Goal: Check status: Check status

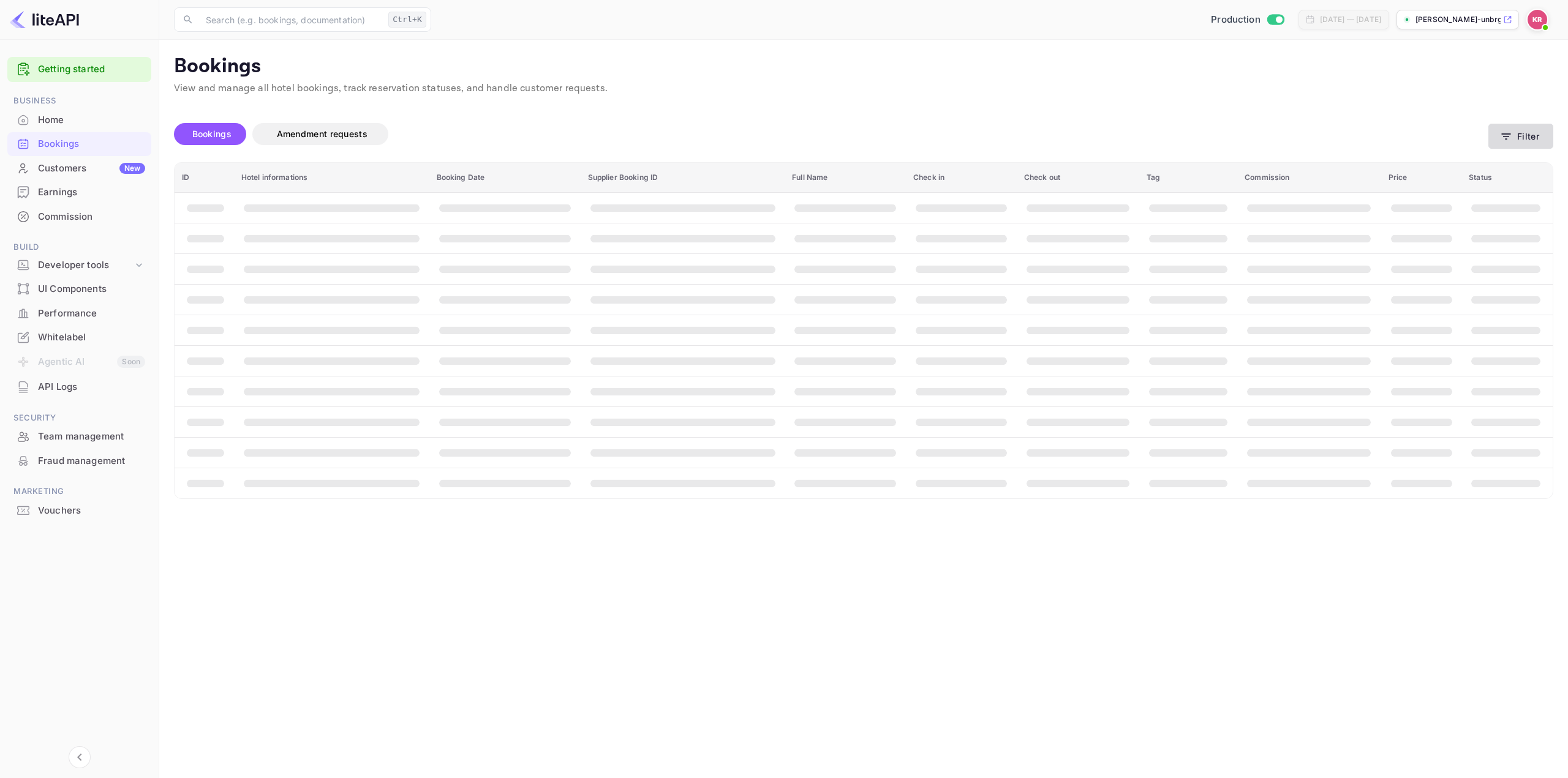
click at [1524, 136] on button "Filter" at bounding box center [1521, 136] width 65 height 25
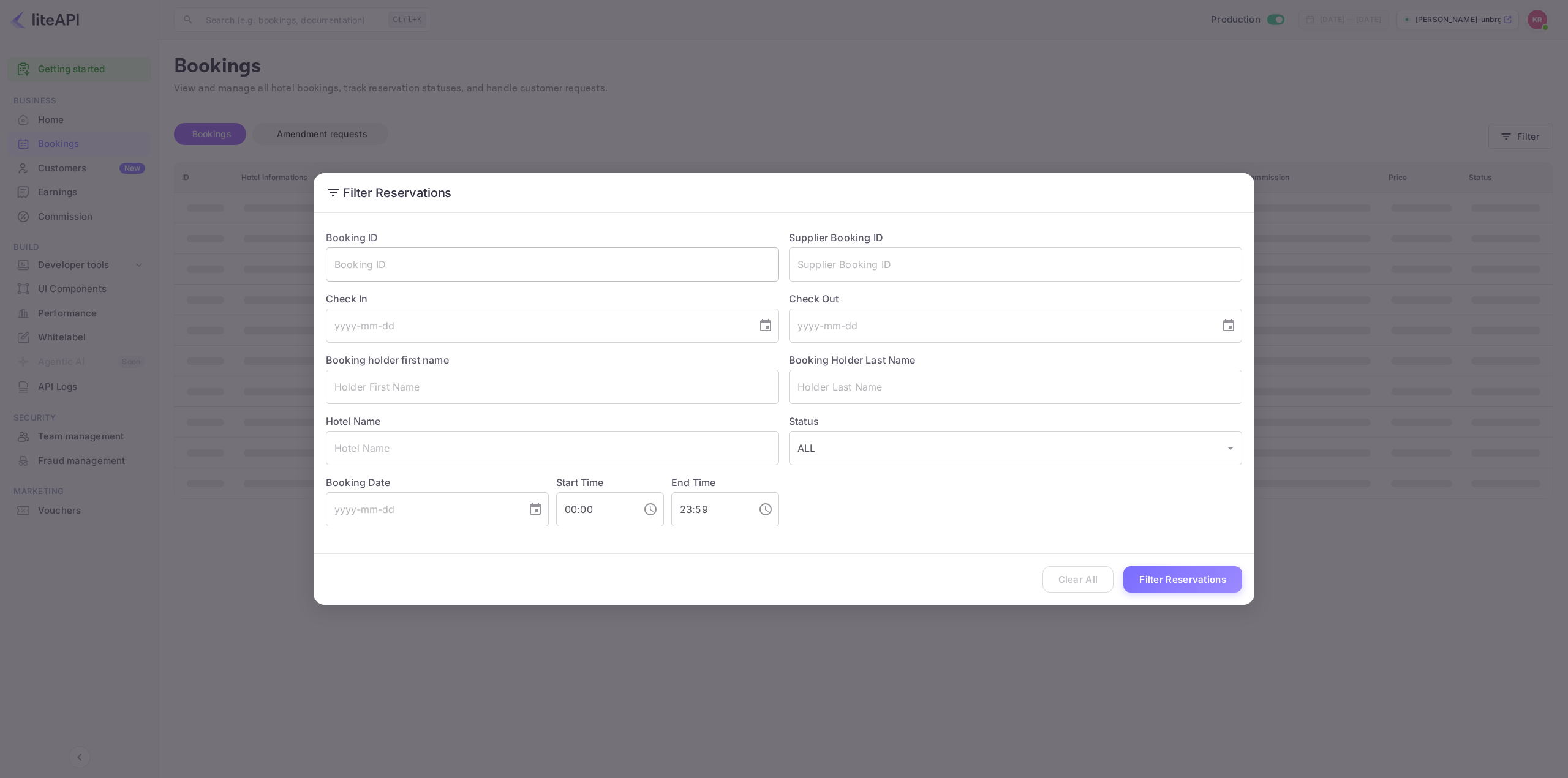
click at [482, 265] on input "text" at bounding box center [552, 264] width 453 height 34
paste input "8IgMElLeq"
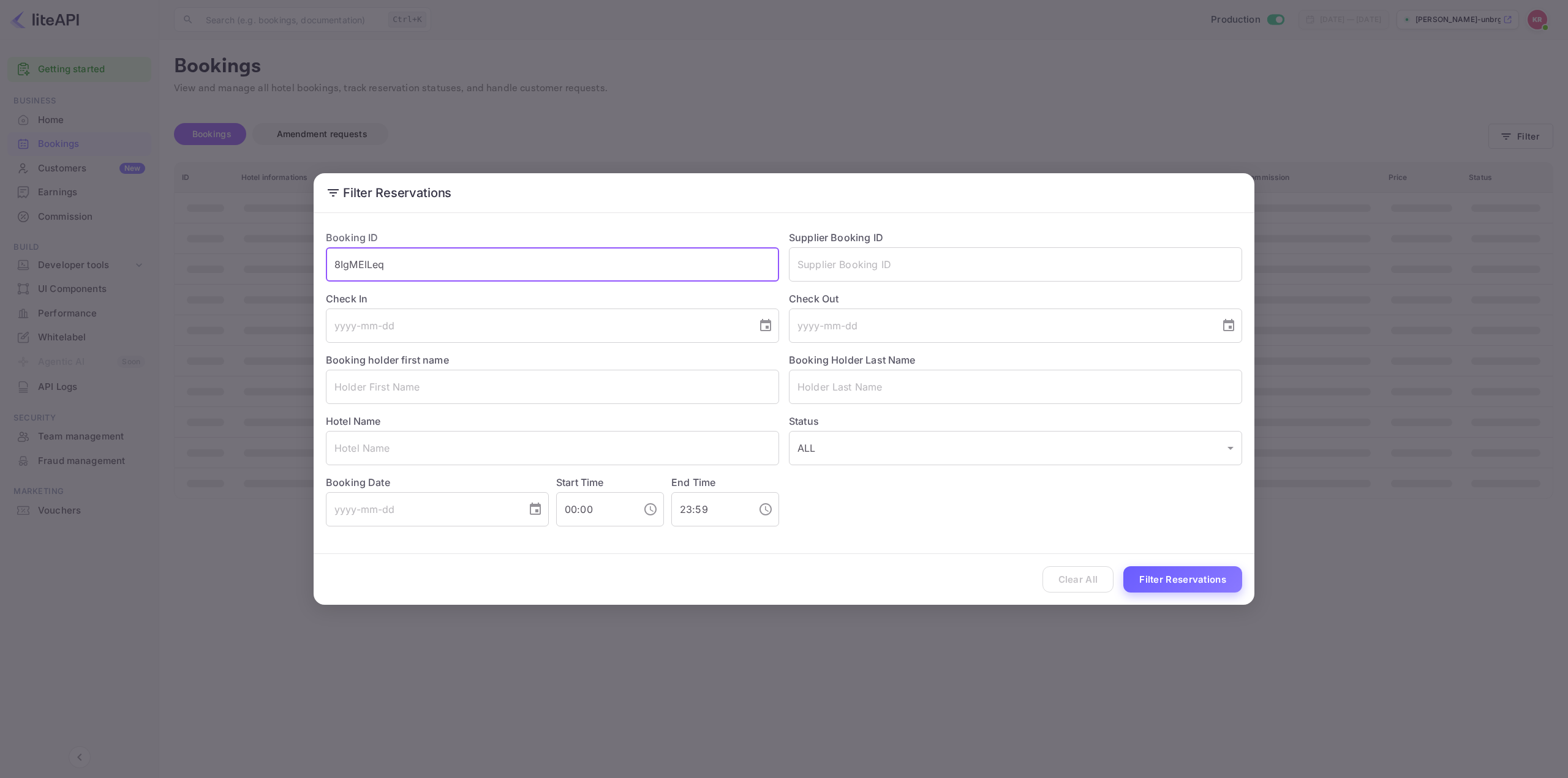
type input "8IgMElLeq"
click at [1191, 576] on button "Filter Reservations" at bounding box center [1183, 579] width 119 height 26
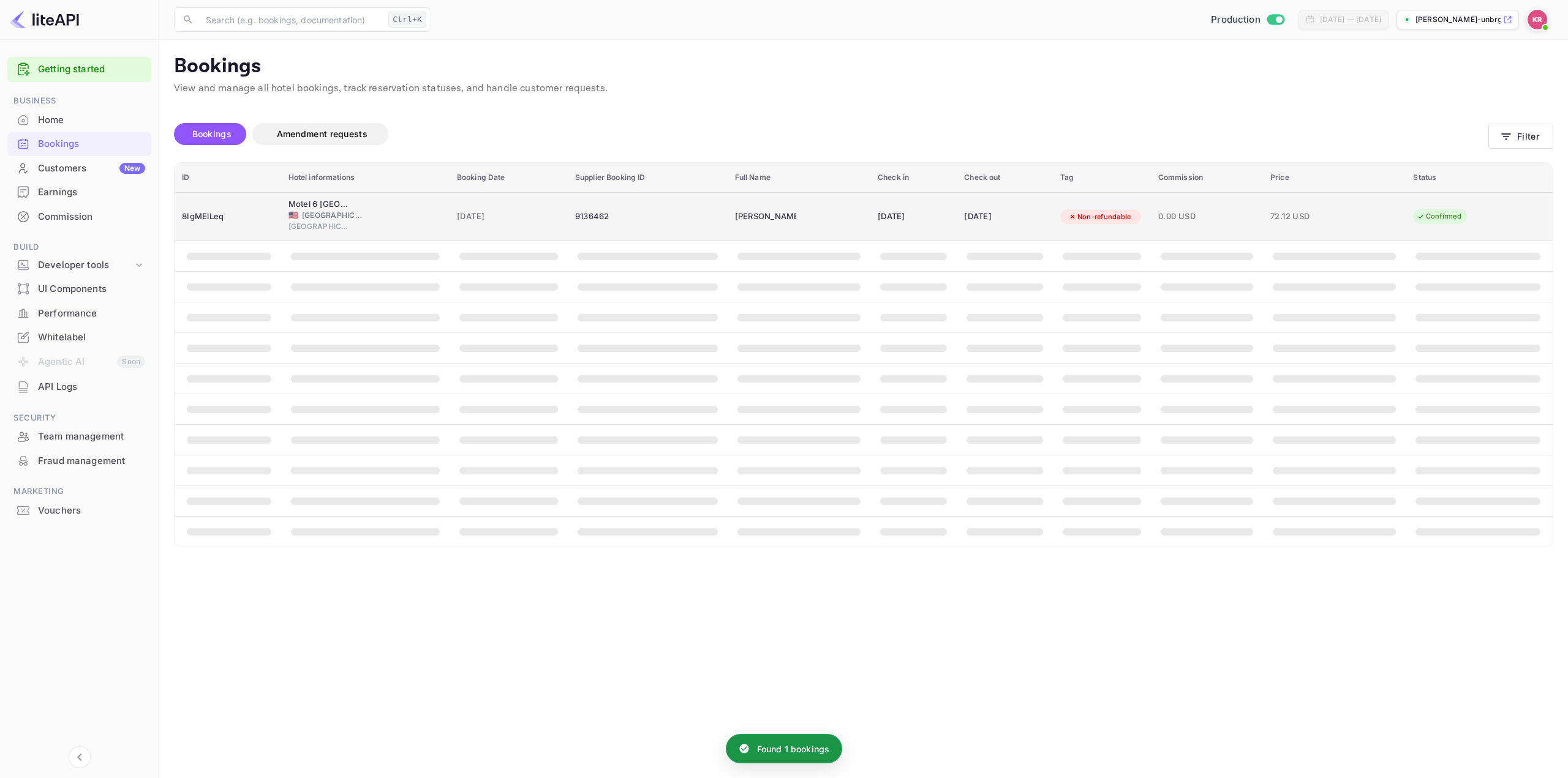
click at [993, 226] on div "[DATE]" at bounding box center [1005, 217] width 82 height 19
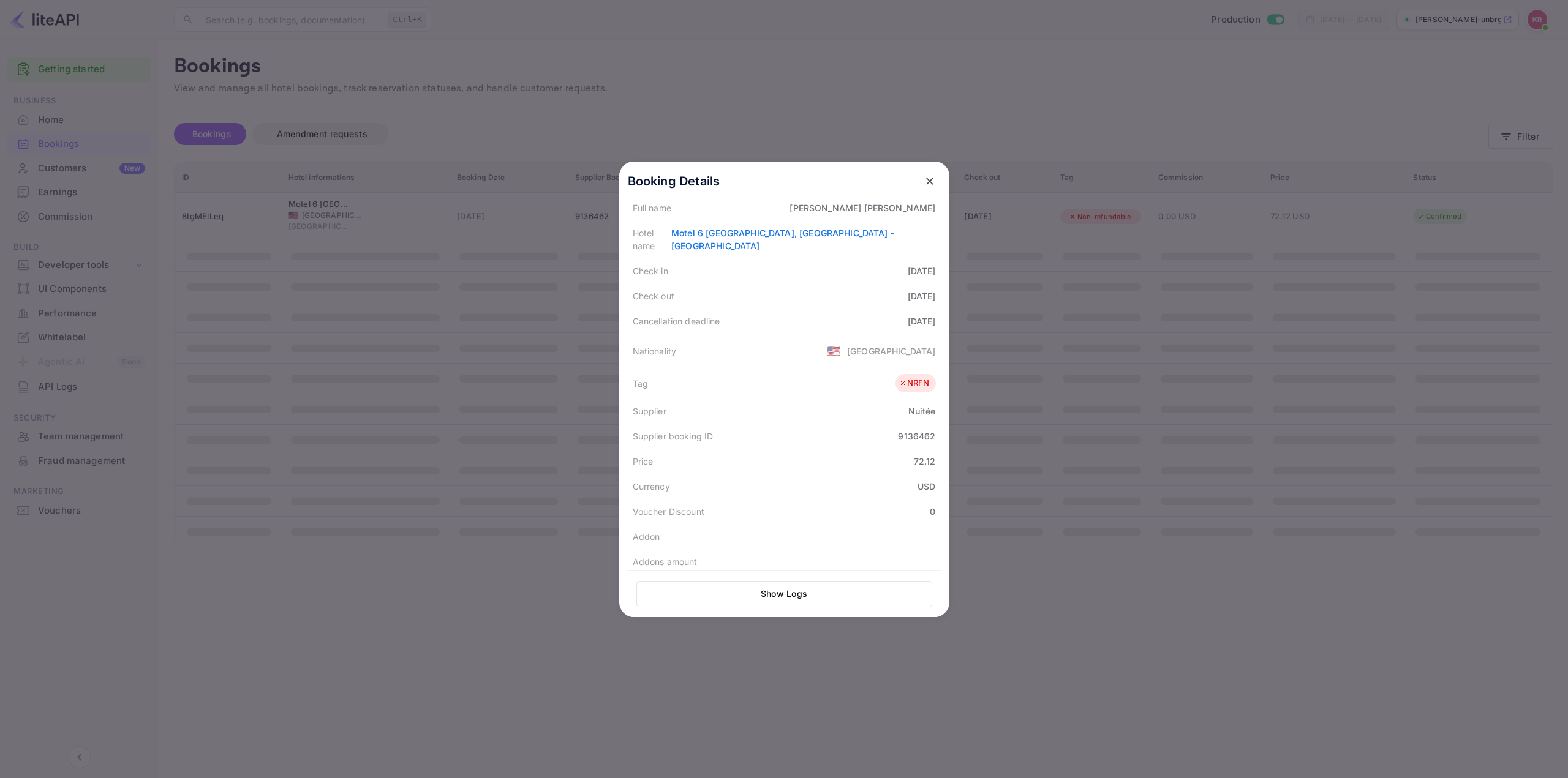
scroll to position [184, 0]
click at [921, 427] on div "9136462" at bounding box center [916, 433] width 37 height 13
copy div "9136462"
click at [923, 177] on icon "close" at bounding box center [930, 182] width 12 height 12
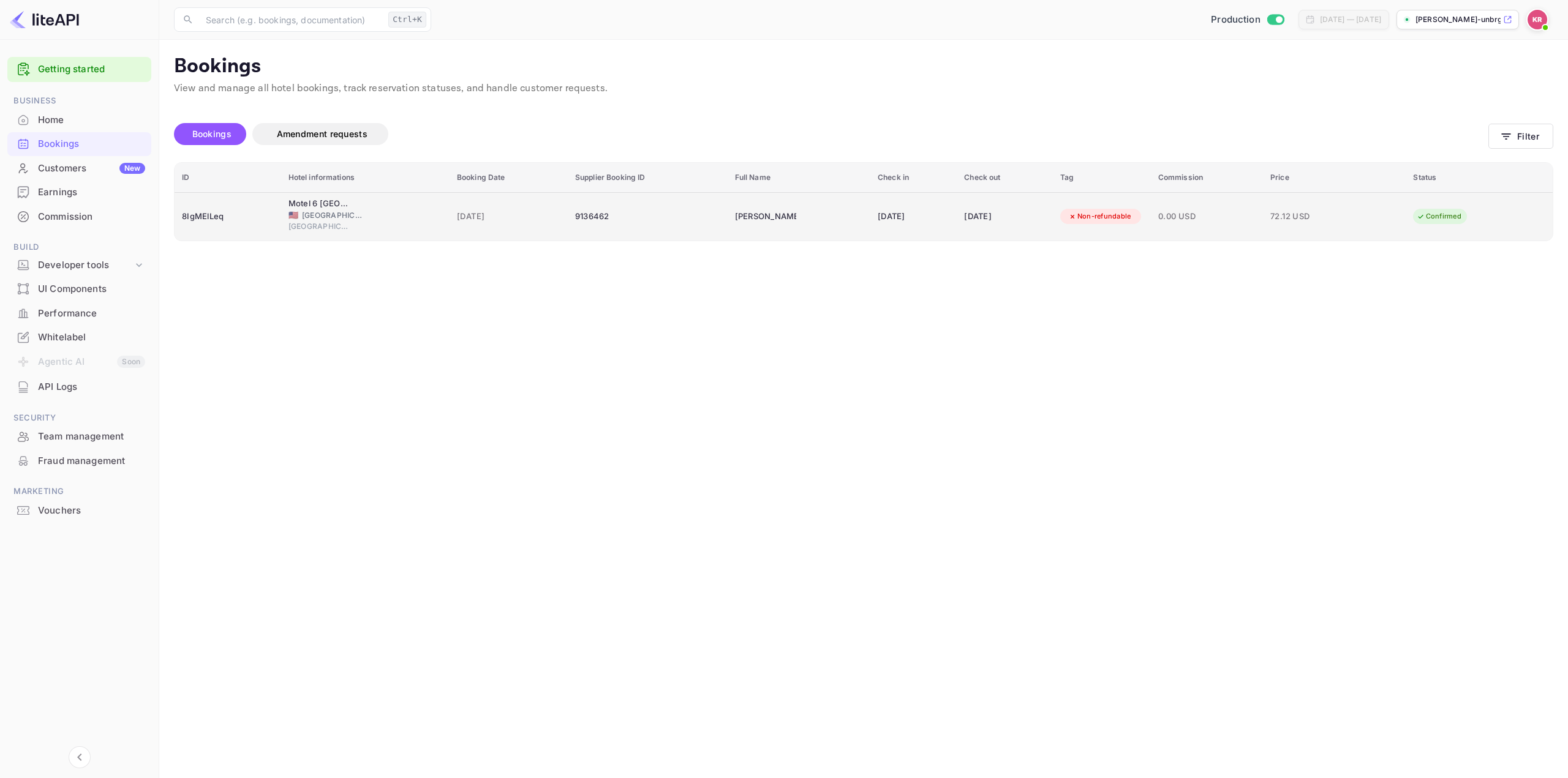
click at [871, 214] on td "[DATE]" at bounding box center [914, 216] width 87 height 48
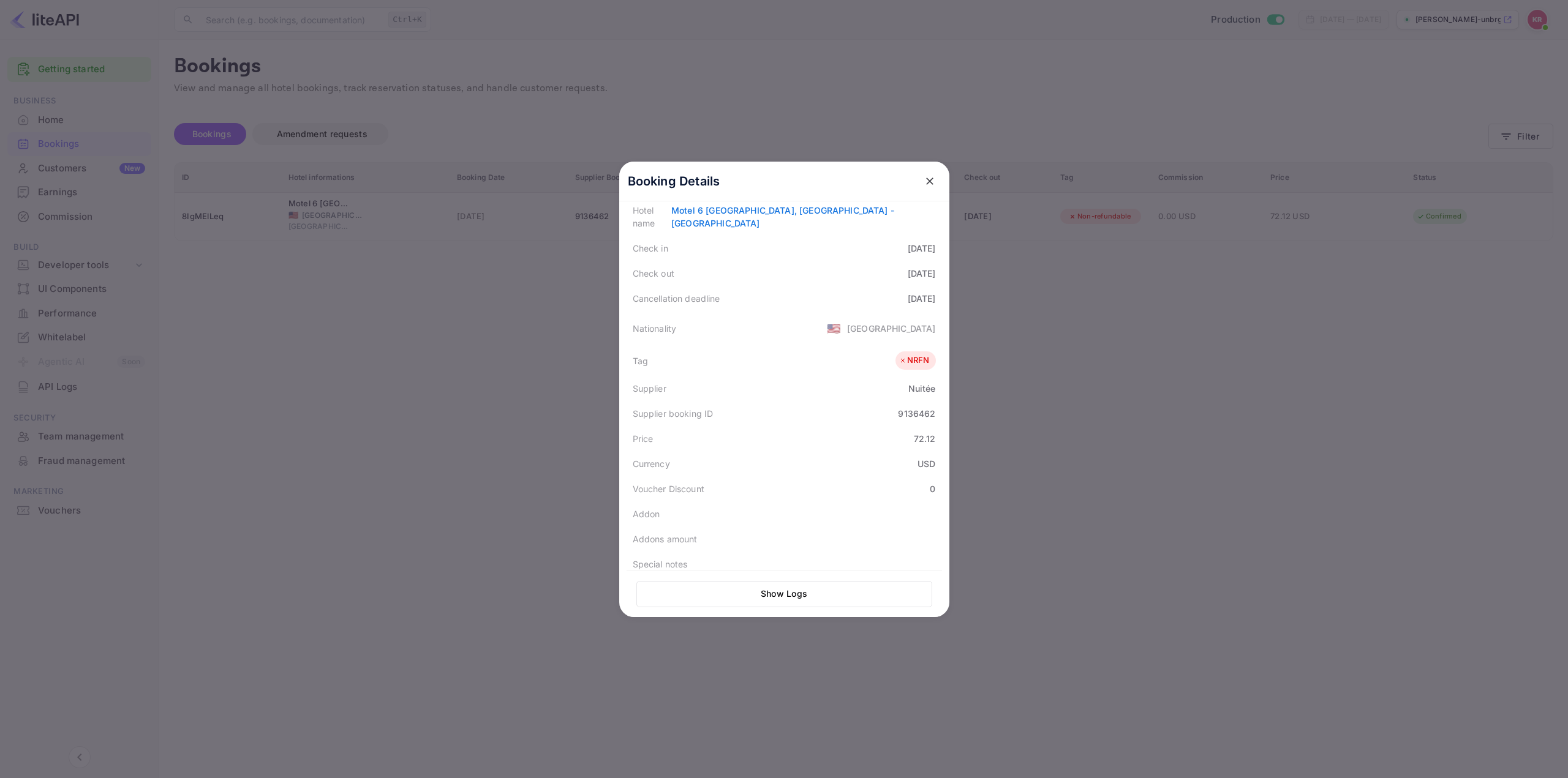
scroll to position [200, 0]
click at [923, 182] on icon "close" at bounding box center [930, 182] width 12 height 12
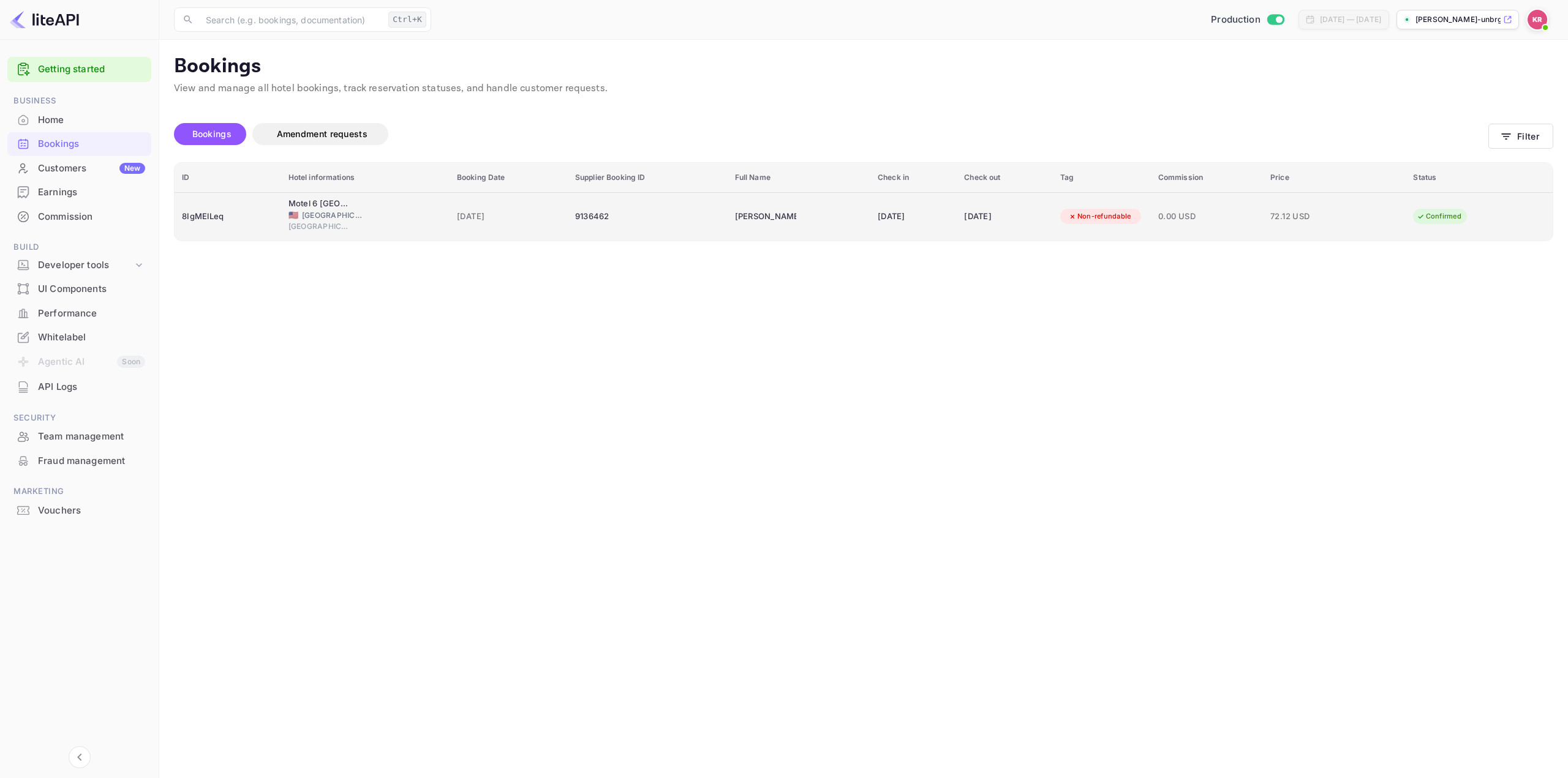
click at [878, 211] on div "[DATE]" at bounding box center [913, 217] width 71 height 19
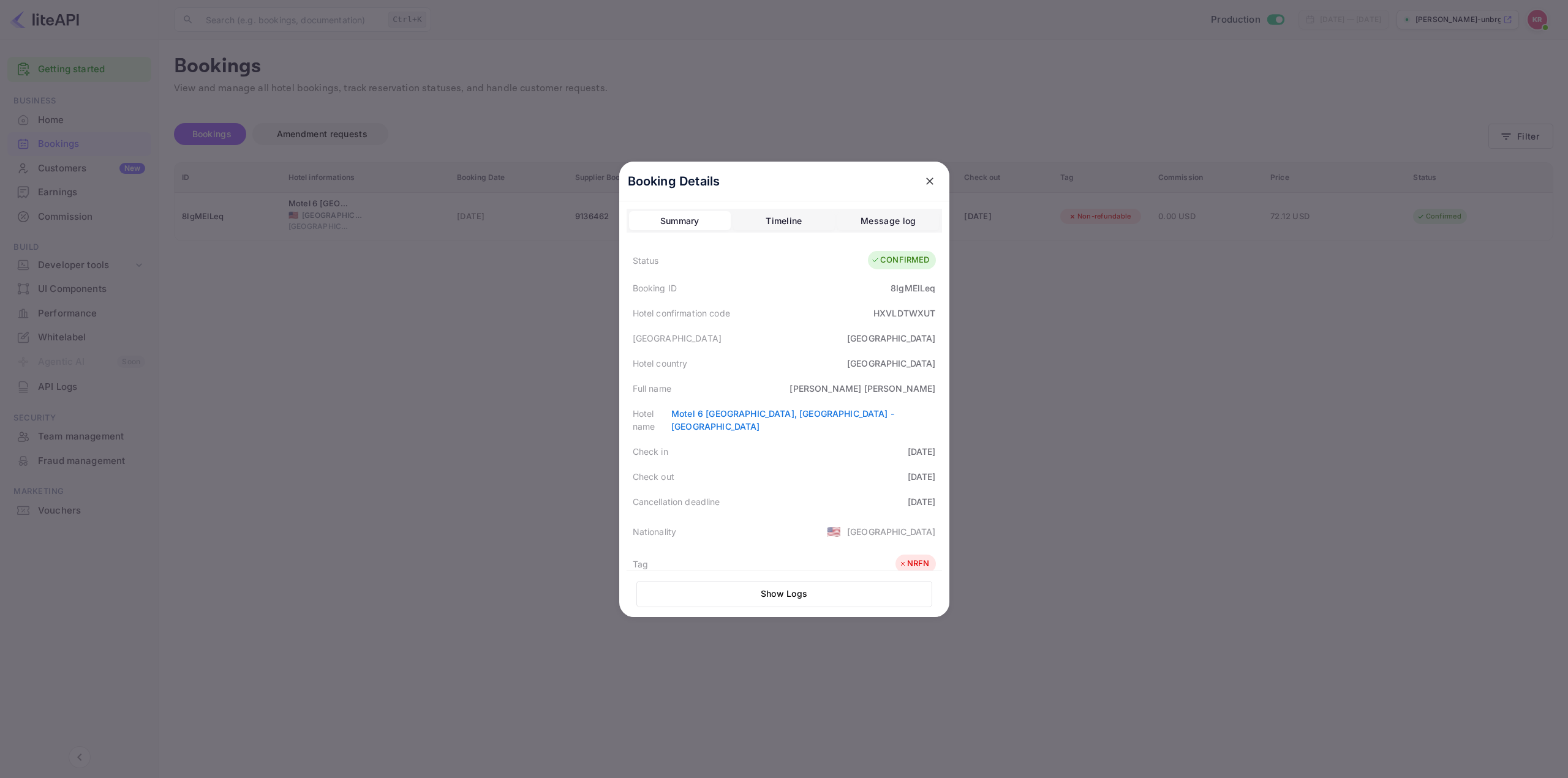
click at [795, 380] on div "Full name [PERSON_NAME]" at bounding box center [784, 389] width 315 height 25
click at [796, 380] on div "Full name [PERSON_NAME]" at bounding box center [784, 389] width 315 height 25
click at [797, 389] on div "Full name [PERSON_NAME]" at bounding box center [784, 389] width 315 height 25
click at [927, 182] on icon "close" at bounding box center [930, 182] width 12 height 12
